Goal: Navigation & Orientation: Find specific page/section

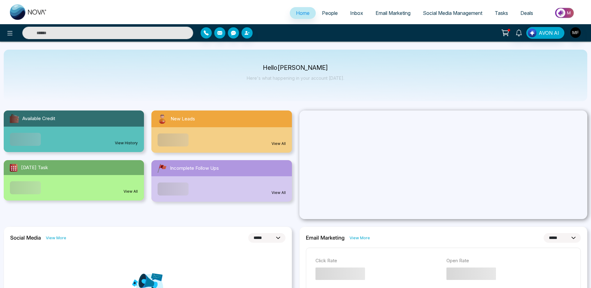
select select "*"
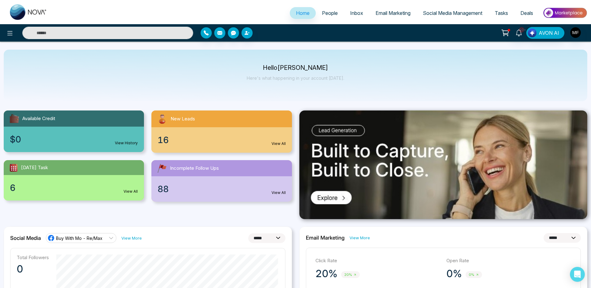
click at [387, 15] on span "Email Marketing" at bounding box center [393, 13] width 35 height 6
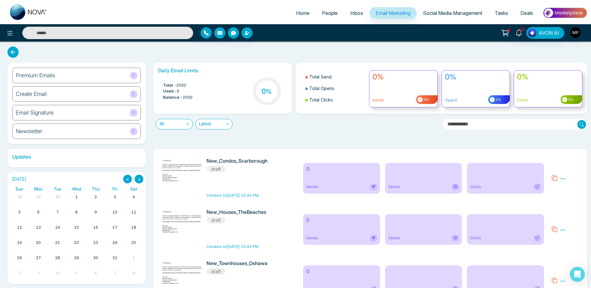
click at [466, 15] on span "Social Media Management" at bounding box center [452, 13] width 59 height 6
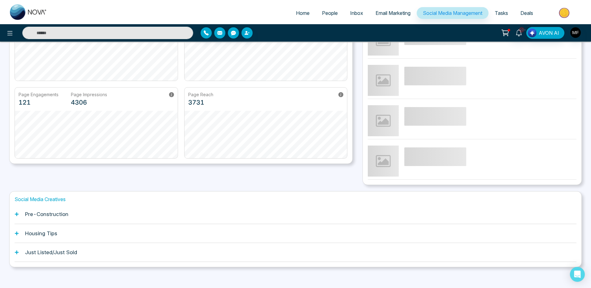
scroll to position [94, 0]
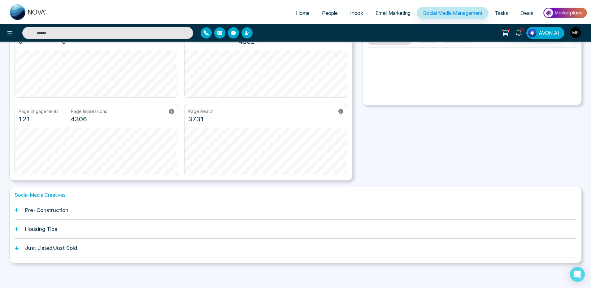
click at [46, 208] on h1 "Pre-Construction" at bounding box center [46, 210] width 43 height 6
click at [15, 210] on icon at bounding box center [17, 210] width 4 height 4
click at [19, 209] on div "Pre-Construction" at bounding box center [296, 209] width 562 height 19
click at [20, 230] on div "Housing Tips" at bounding box center [296, 228] width 562 height 19
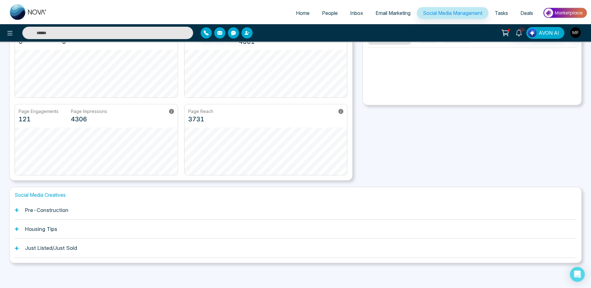
click at [31, 248] on h1 "Just Listed/Just Sold" at bounding box center [51, 247] width 52 height 6
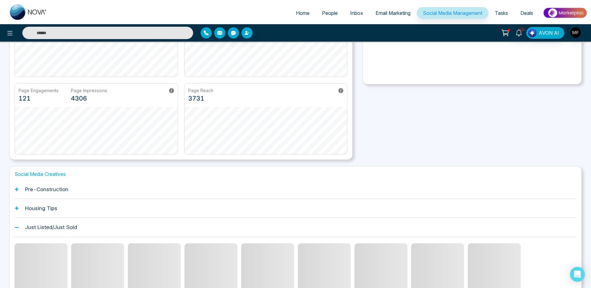
scroll to position [93, 0]
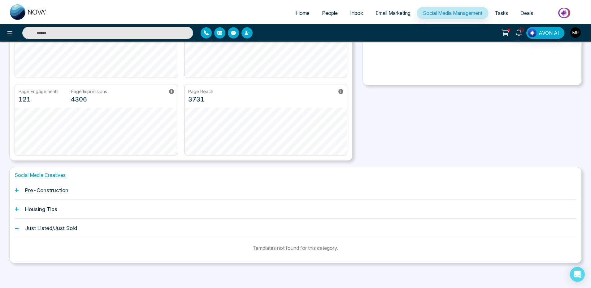
click at [55, 212] on div "Housing Tips" at bounding box center [296, 209] width 562 height 19
click at [15, 189] on icon at bounding box center [17, 190] width 4 height 4
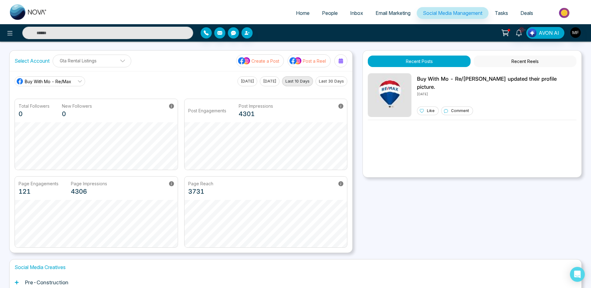
scroll to position [0, 0]
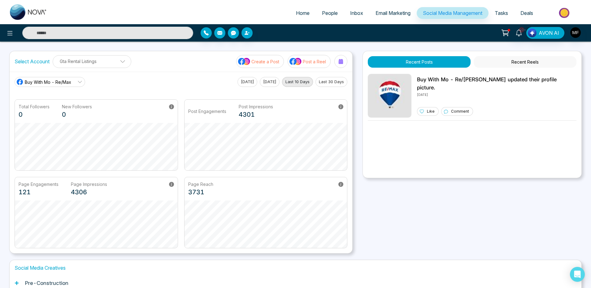
click at [393, 12] on span "Email Marketing" at bounding box center [393, 13] width 35 height 6
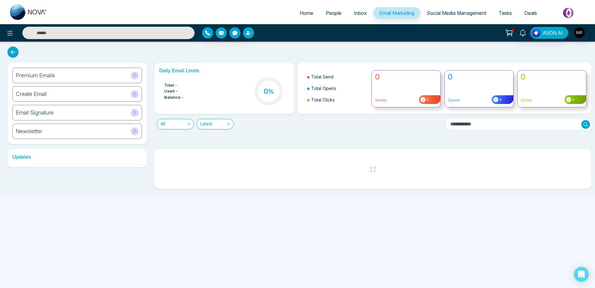
click at [300, 10] on span "Home" at bounding box center [307, 13] width 14 height 6
select select "*"
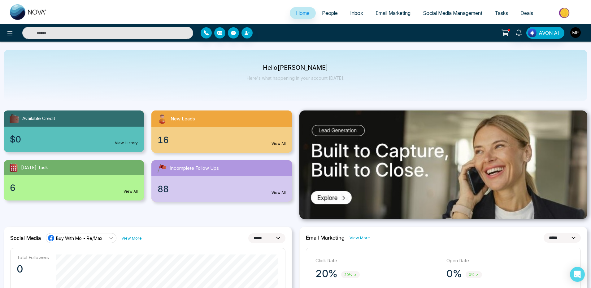
click at [574, 31] on img "button" at bounding box center [576, 32] width 11 height 11
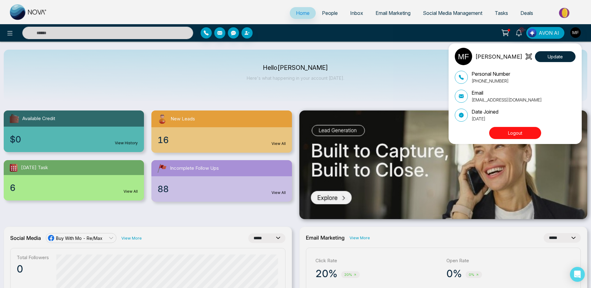
click at [509, 129] on button "Logout" at bounding box center [515, 133] width 52 height 12
